Goal: Information Seeking & Learning: Learn about a topic

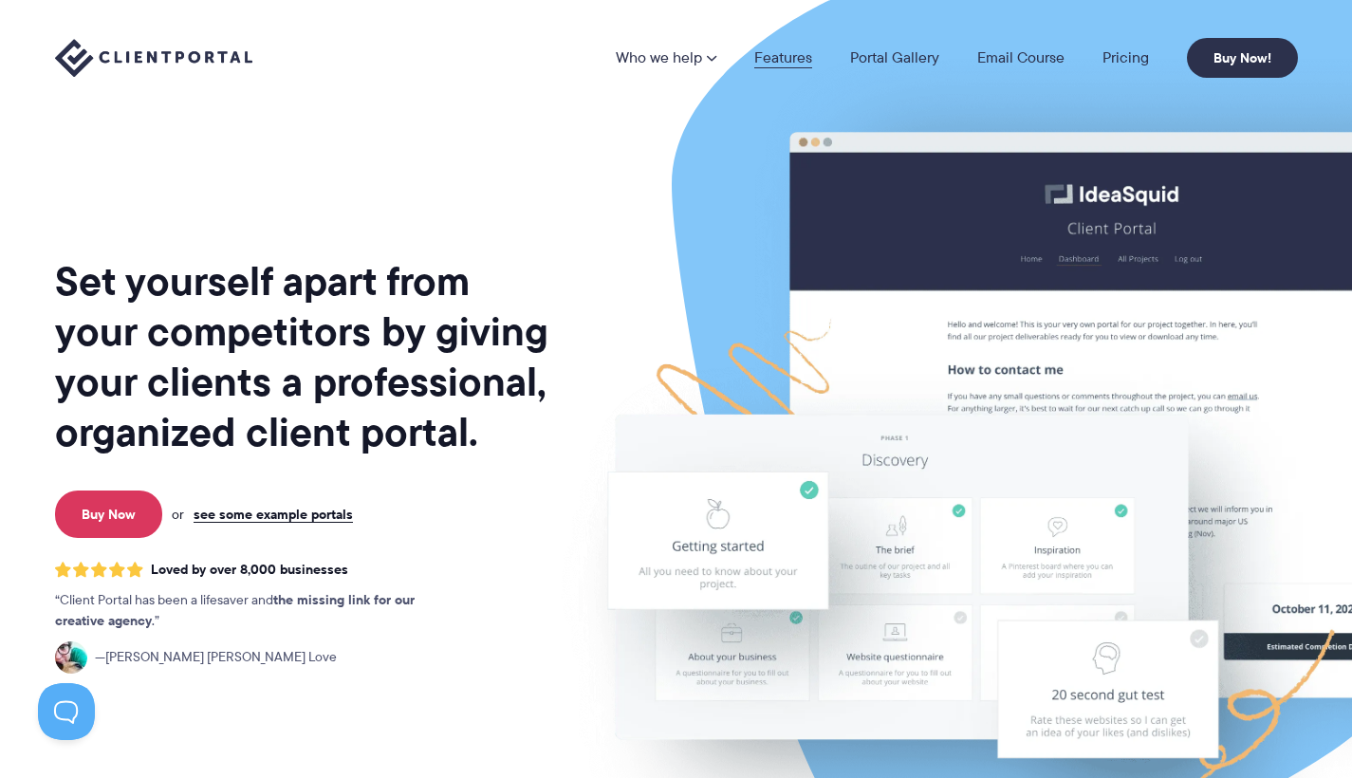
click at [792, 65] on link "Features" at bounding box center [783, 57] width 58 height 15
click at [1130, 60] on link "Pricing" at bounding box center [1126, 57] width 46 height 15
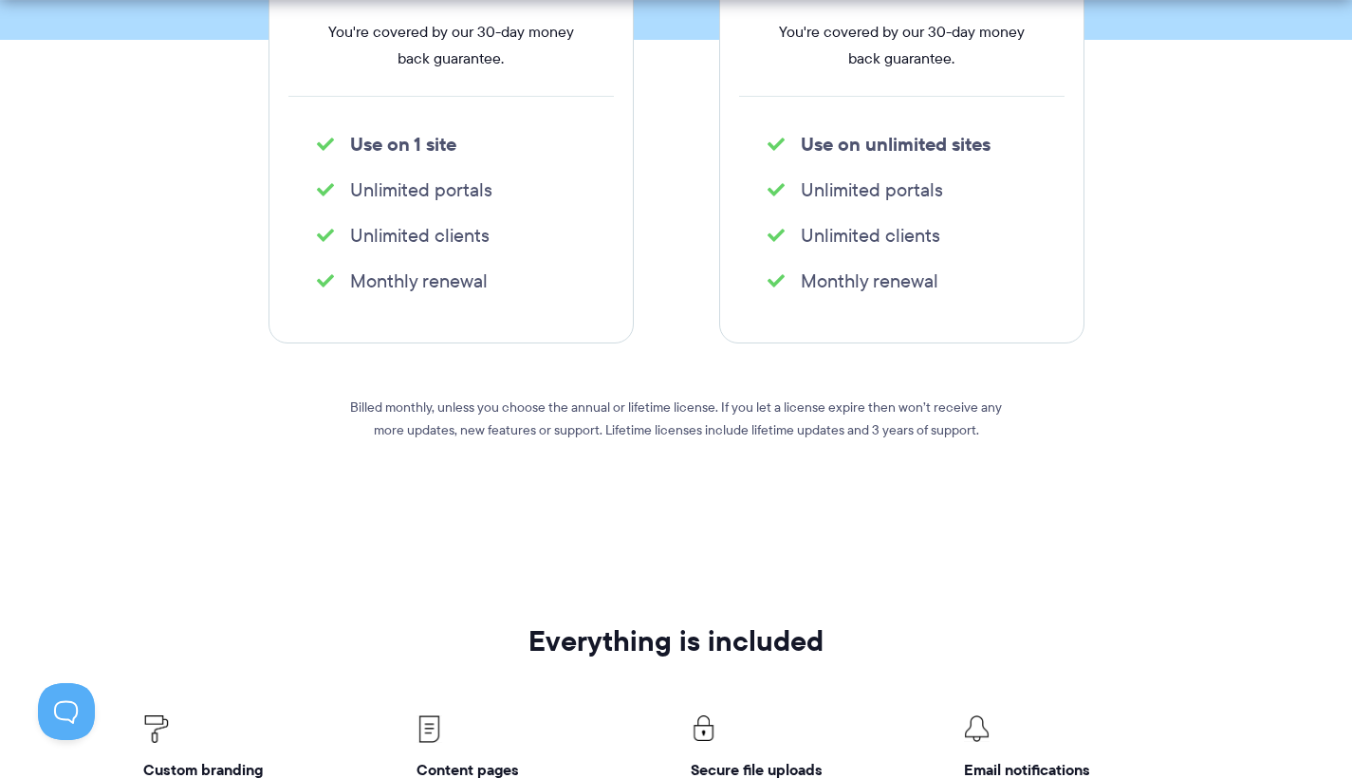
scroll to position [1074, 0]
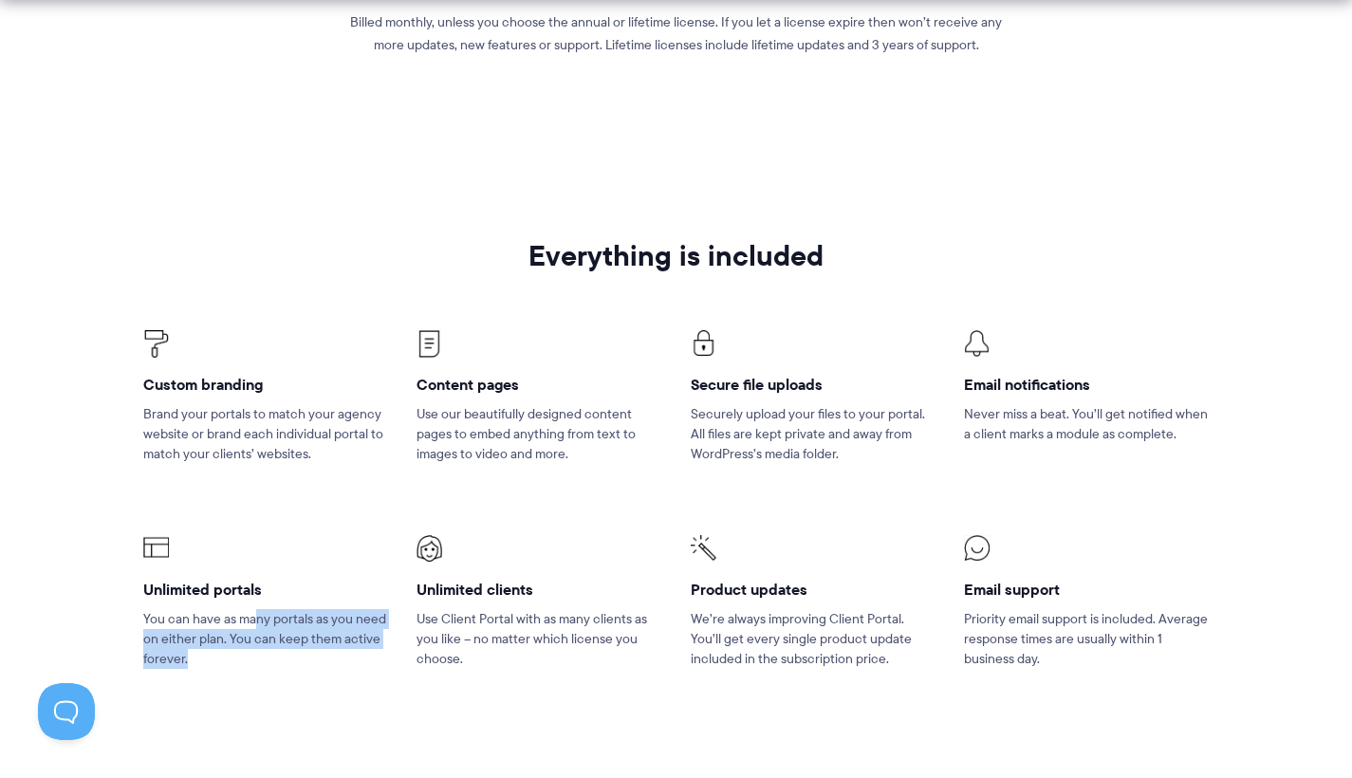
drag, startPoint x: 256, startPoint y: 616, endPoint x: 266, endPoint y: 664, distance: 49.3
click at [266, 664] on p "You can have as many portals as you need on either plan. You can keep them acti…" at bounding box center [265, 639] width 245 height 60
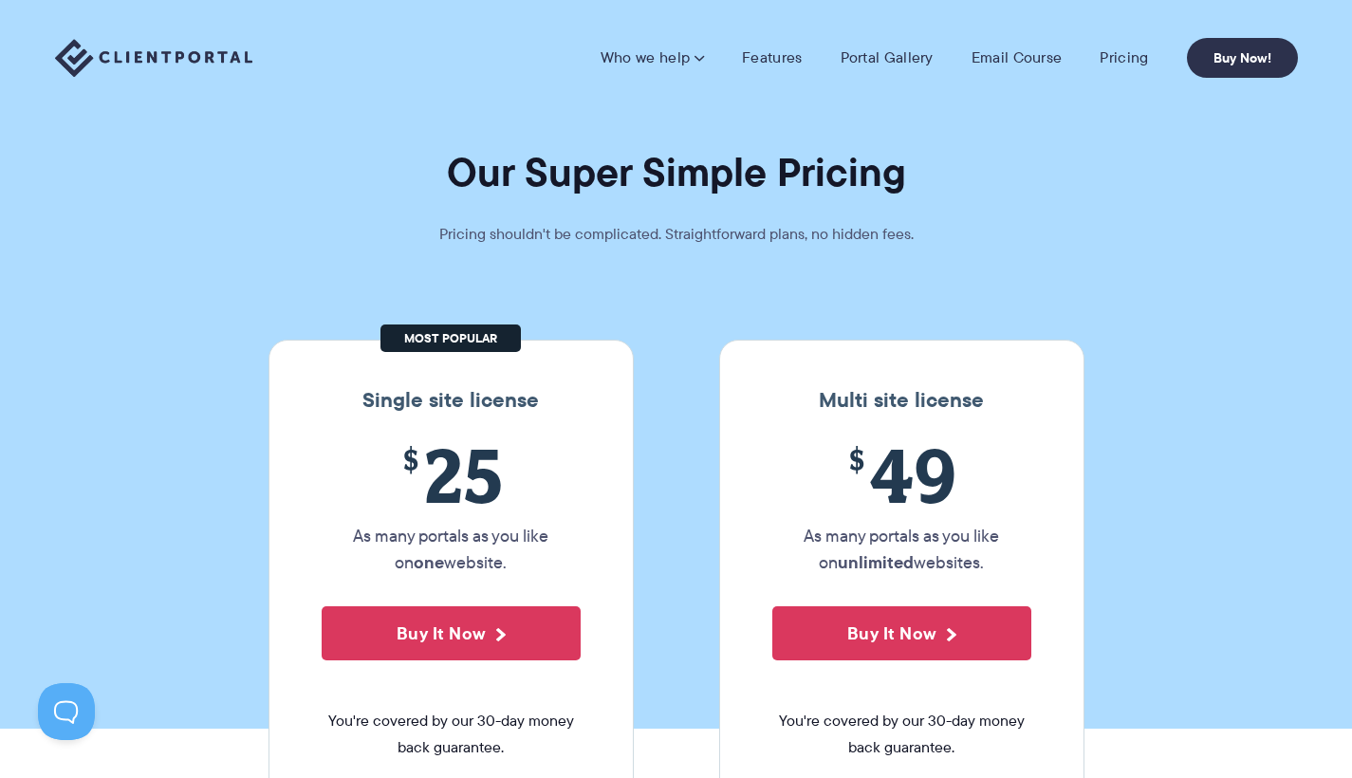
scroll to position [0, 0]
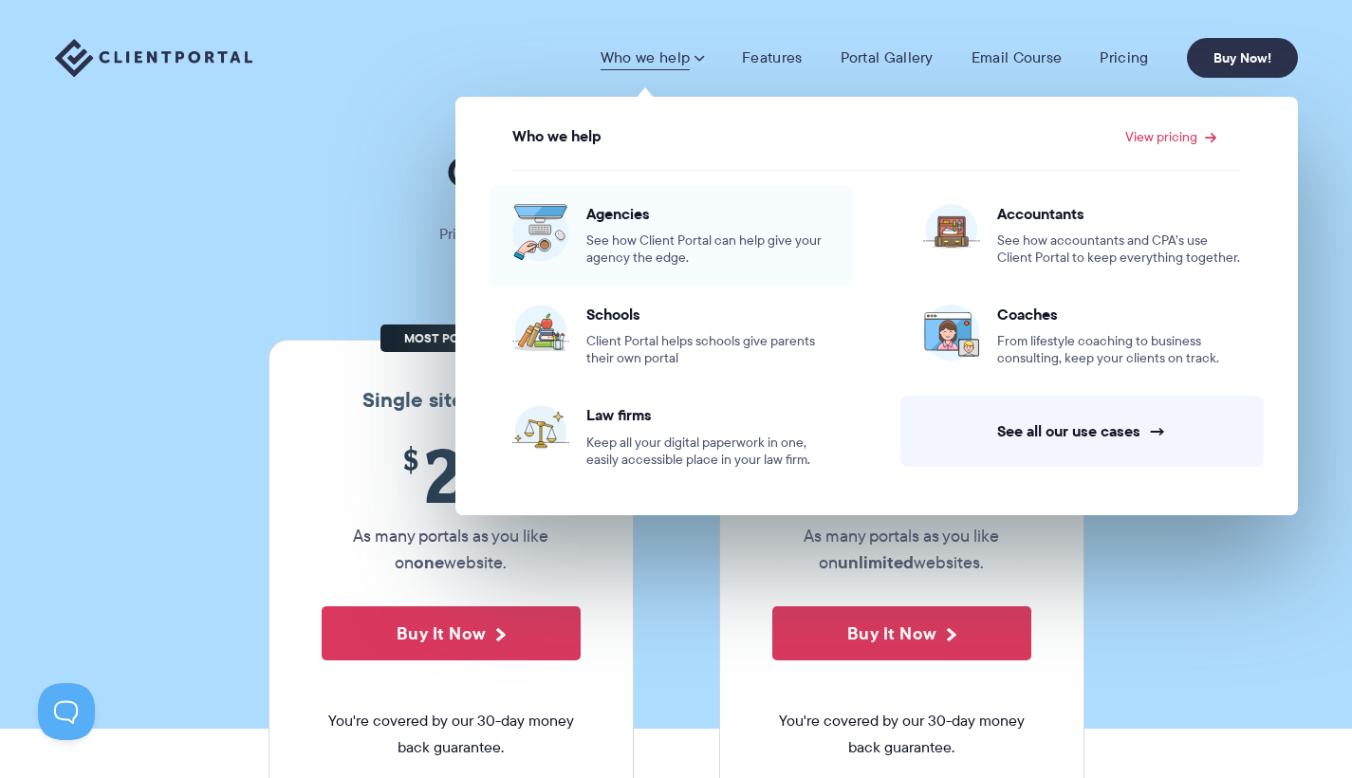
click at [640, 244] on span "See how Client Portal can help give your agency the edge." at bounding box center [708, 249] width 244 height 34
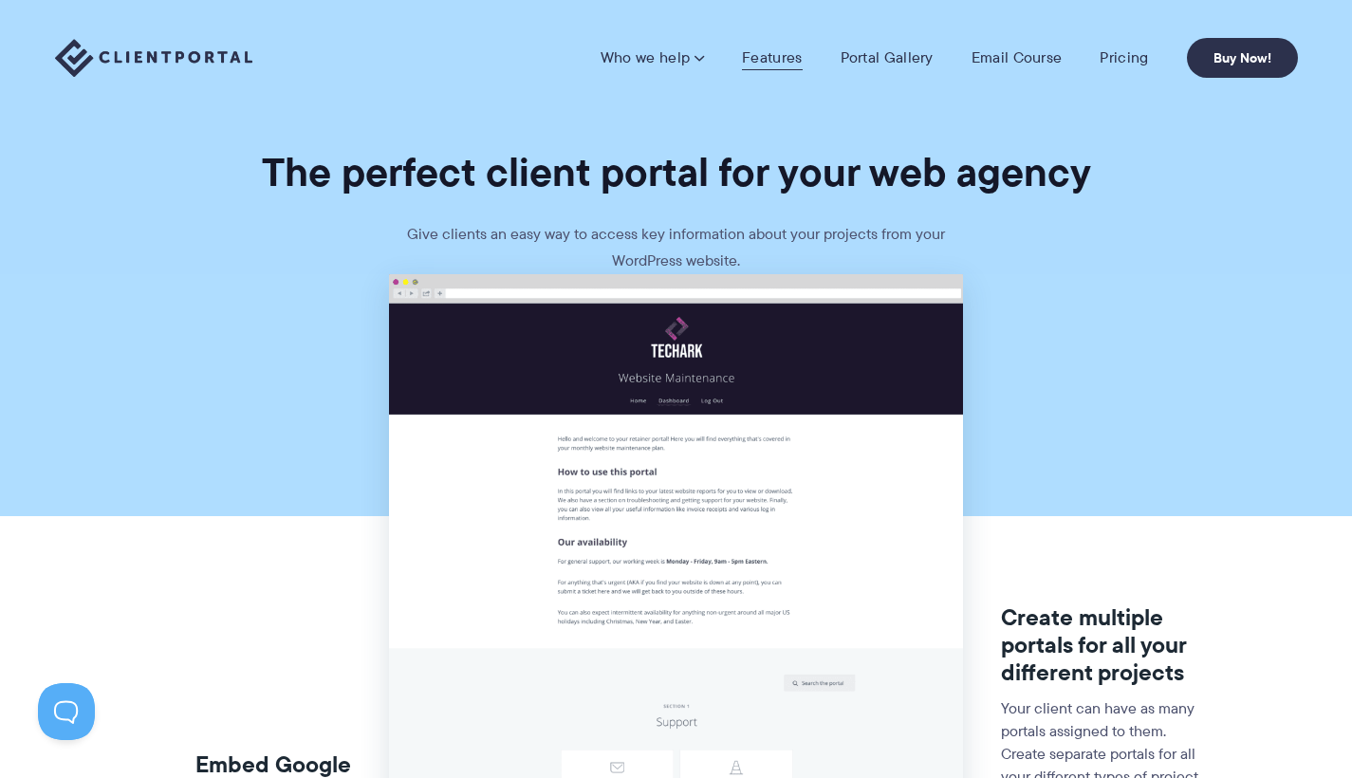
click at [771, 59] on link "Features" at bounding box center [772, 57] width 60 height 19
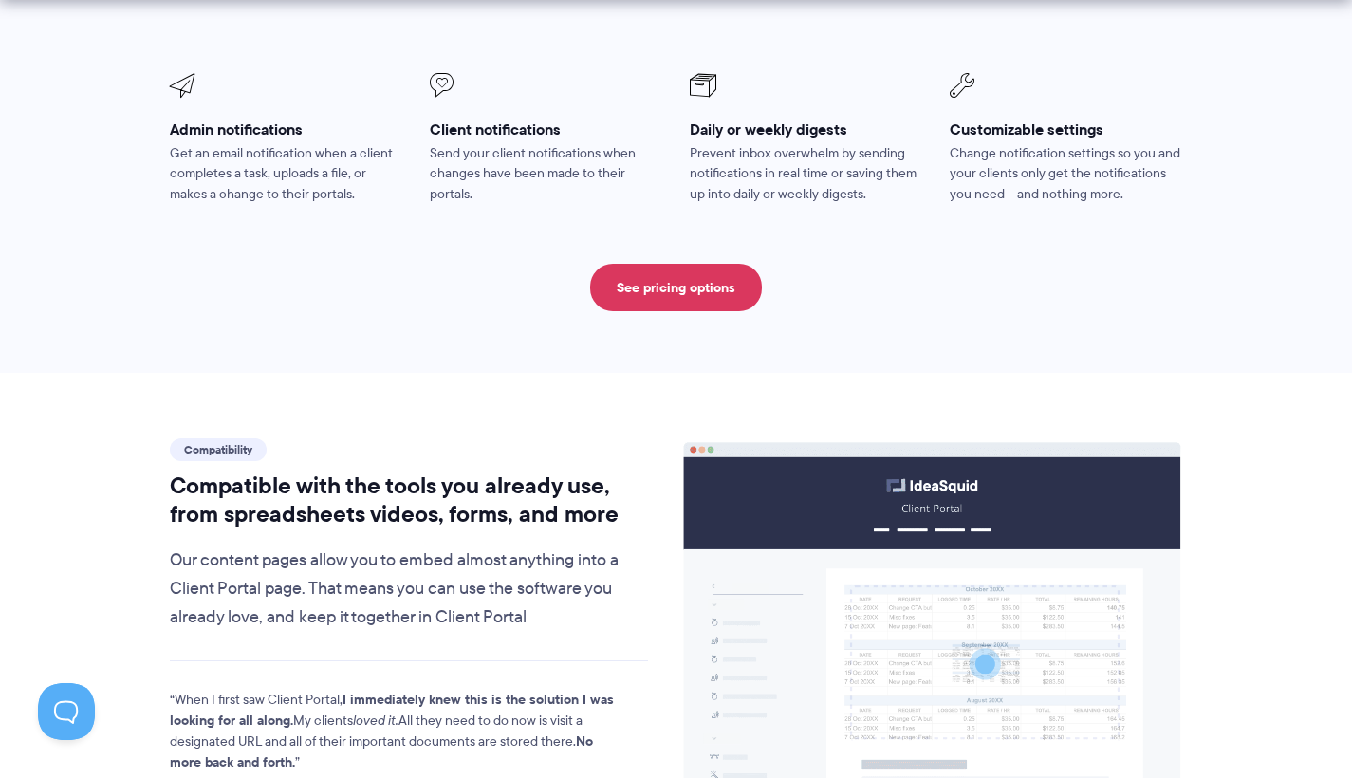
scroll to position [1966, 0]
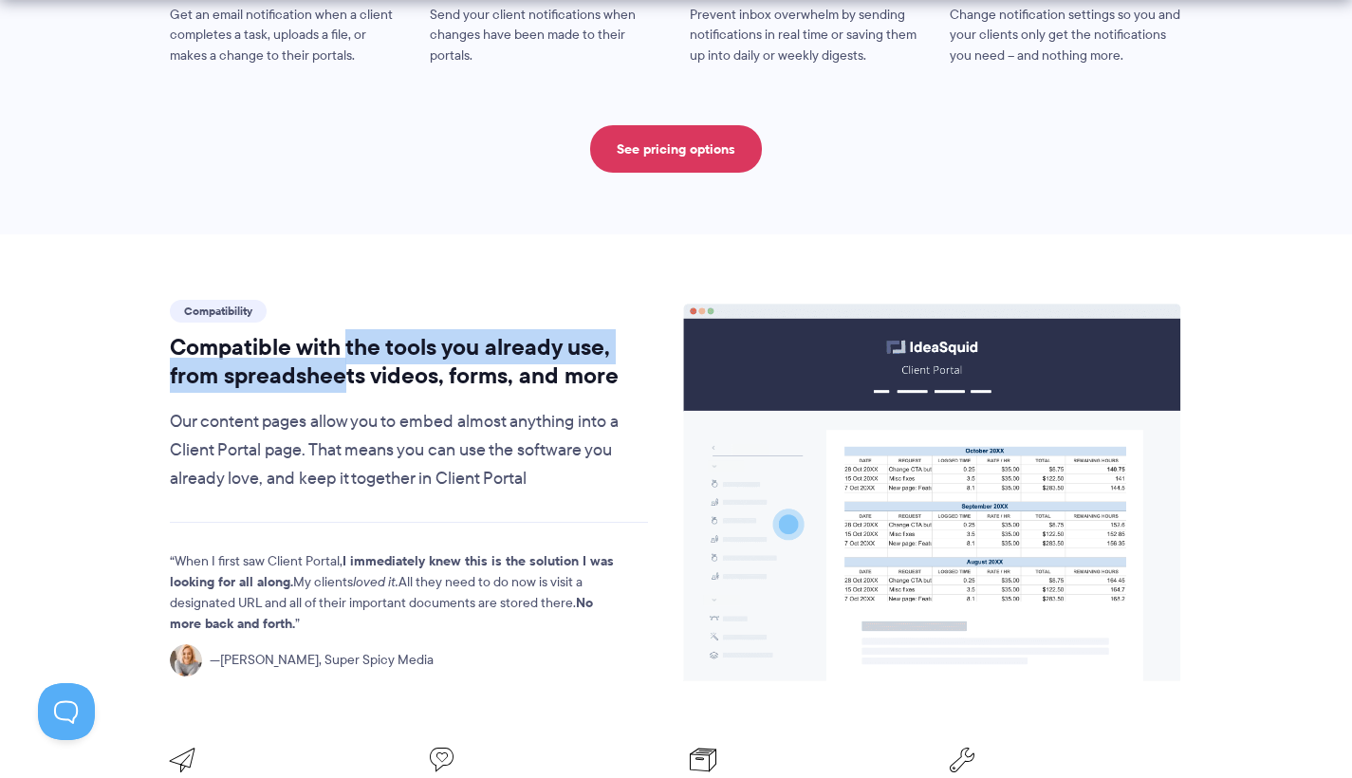
drag, startPoint x: 348, startPoint y: 324, endPoint x: 347, endPoint y: 366, distance: 42.7
click at [347, 366] on h2 "Compatible with the tools you already use, from spreadsheets videos, forms, and…" at bounding box center [409, 361] width 479 height 57
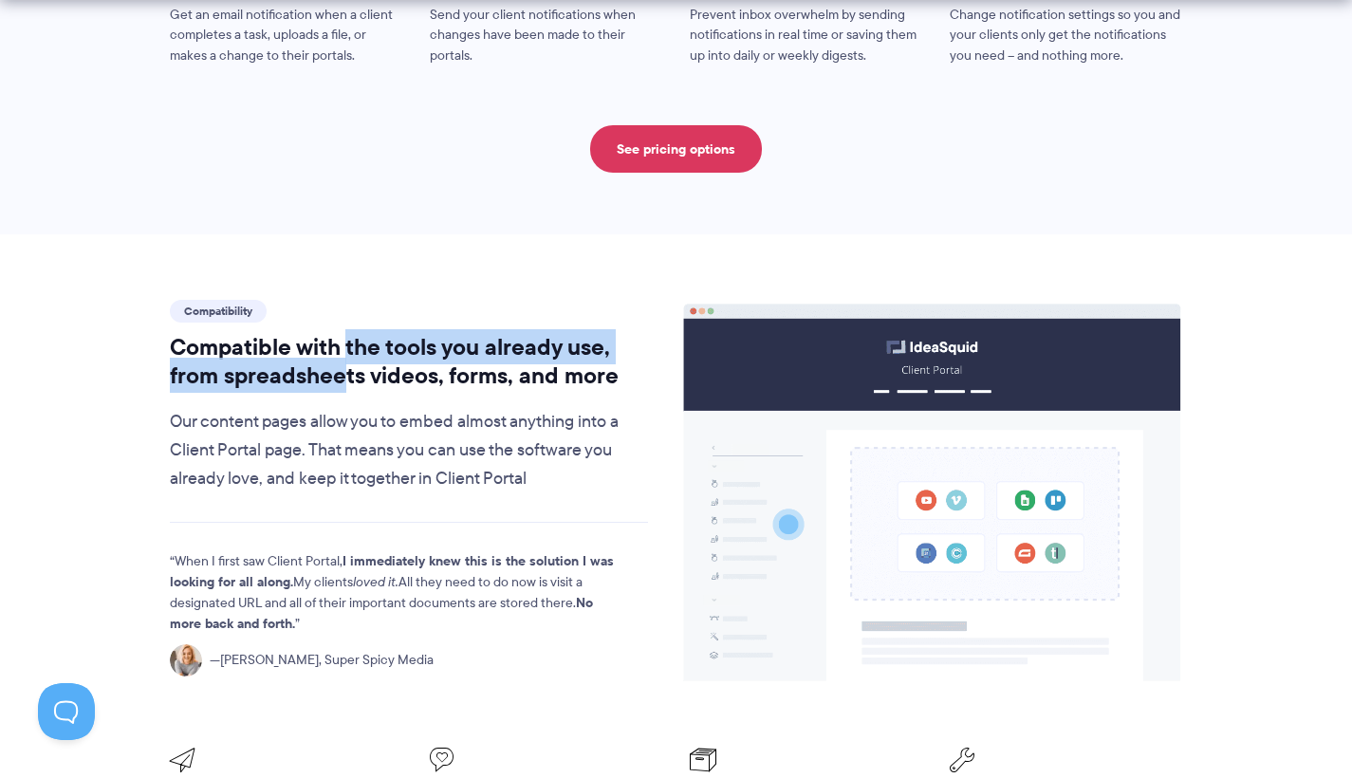
click at [347, 366] on h2 "Compatible with the tools you already use, from spreadsheets videos, forms, and…" at bounding box center [409, 361] width 479 height 57
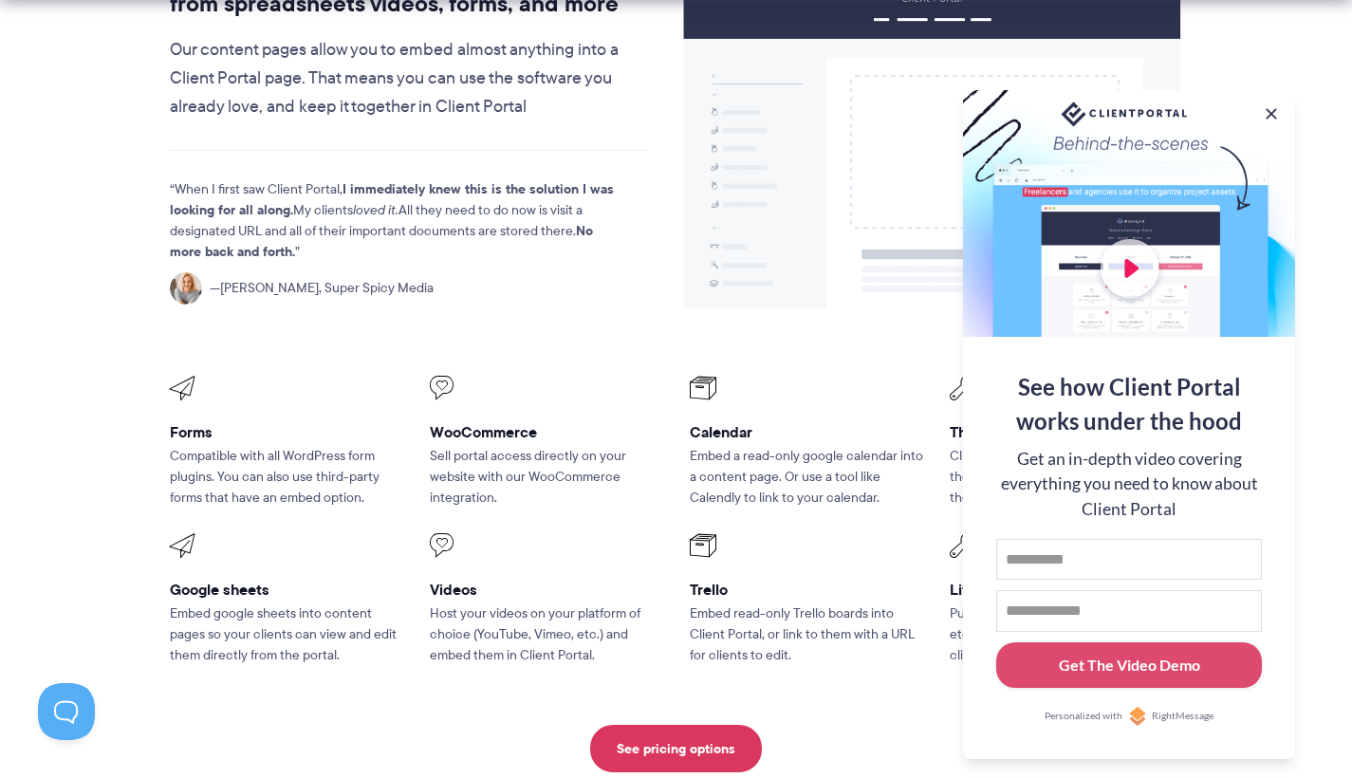
scroll to position [2415, 0]
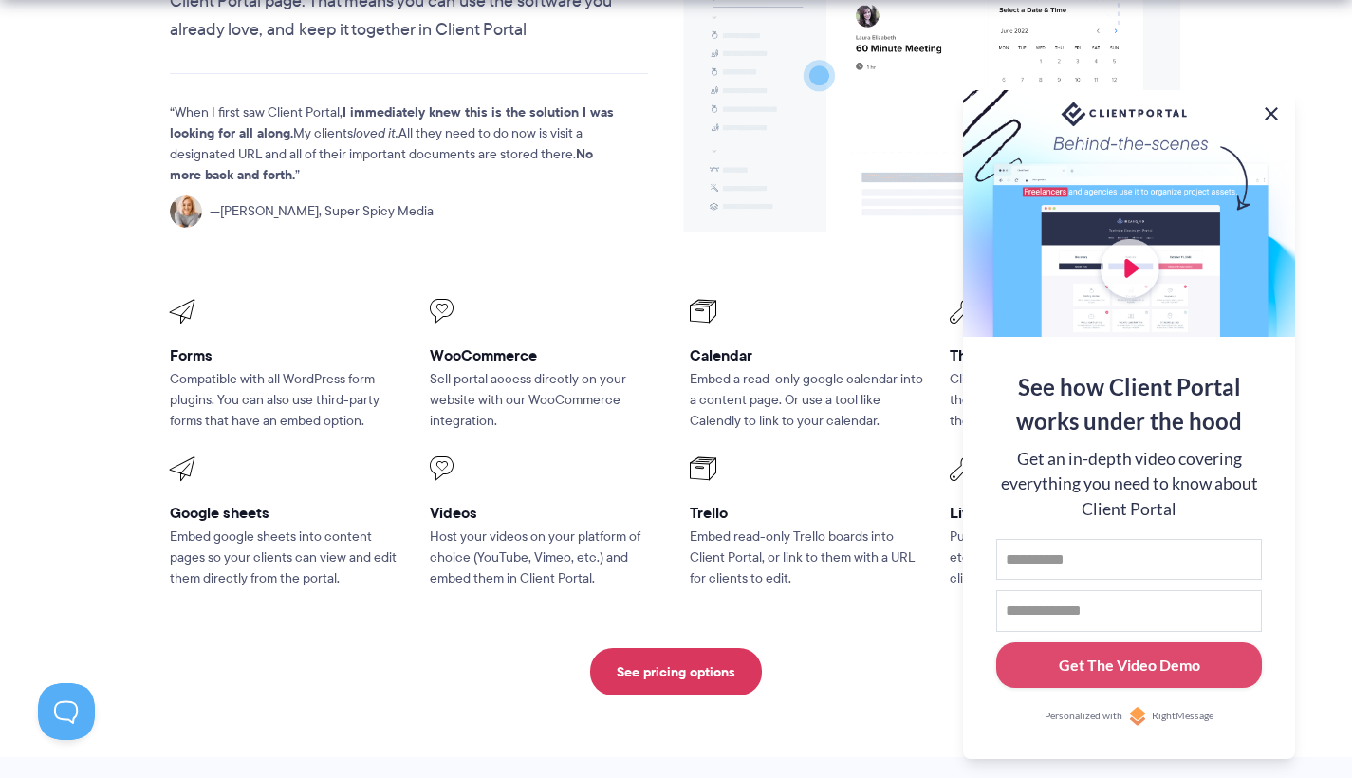
click at [1274, 105] on button at bounding box center [1271, 113] width 23 height 23
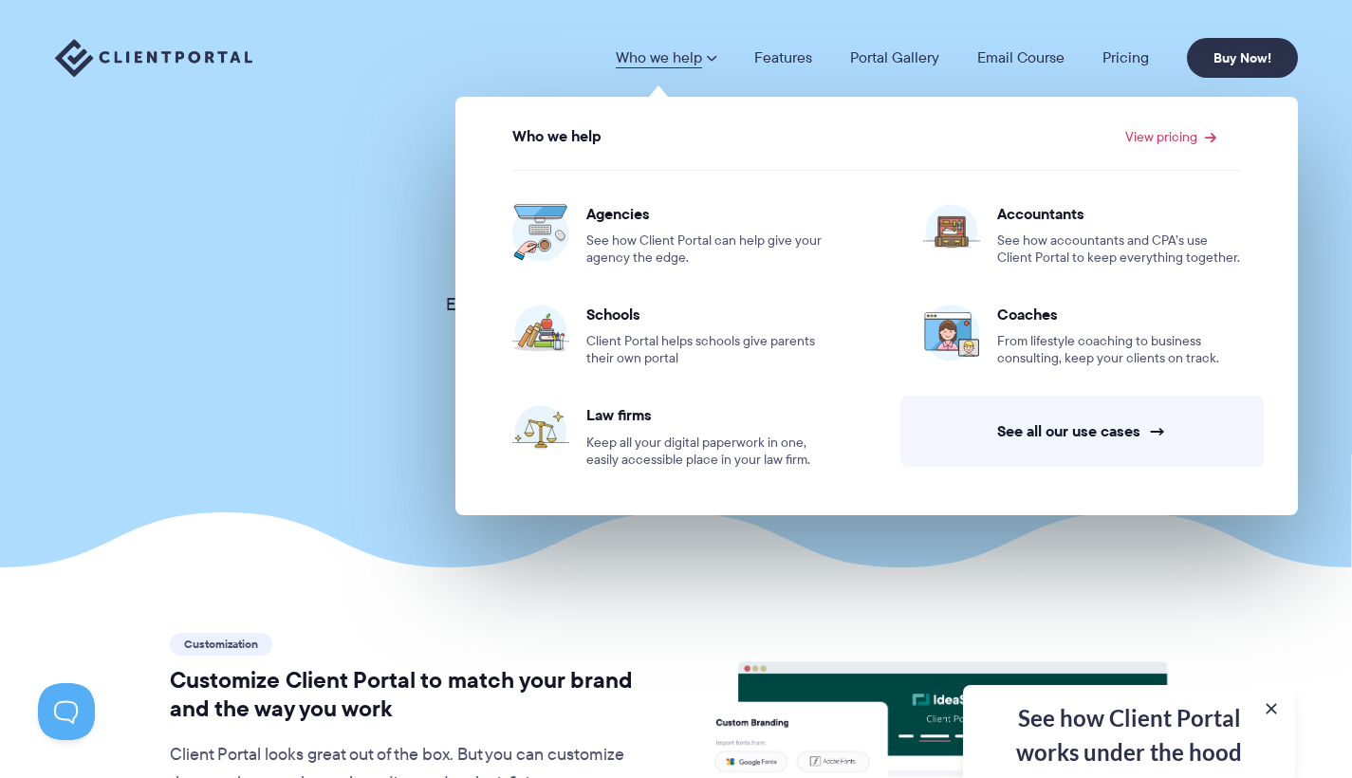
scroll to position [0, 0]
click at [155, 70] on img at bounding box center [153, 58] width 197 height 39
